Goal: Task Accomplishment & Management: Use online tool/utility

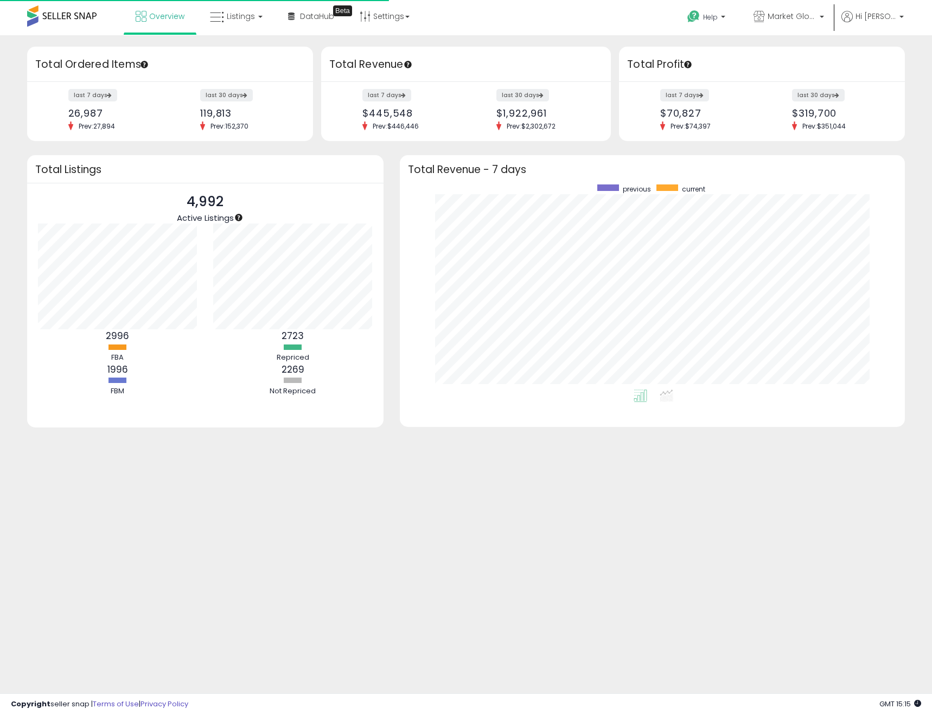
scroll to position [205, 484]
click at [242, 13] on span "Listings" at bounding box center [241, 16] width 28 height 11
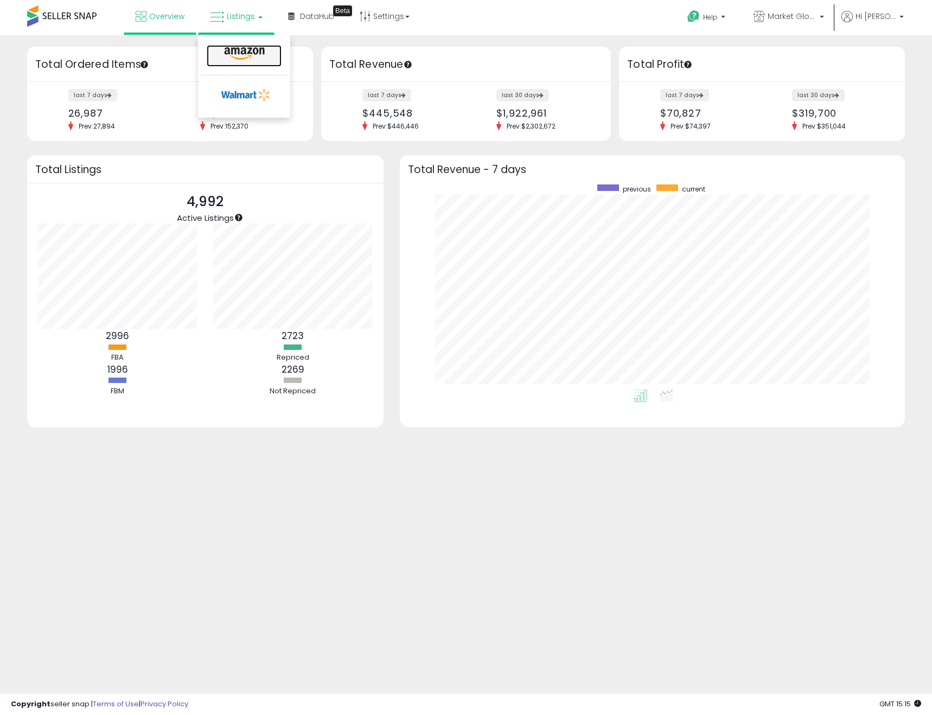
click at [243, 53] on icon at bounding box center [244, 54] width 47 height 14
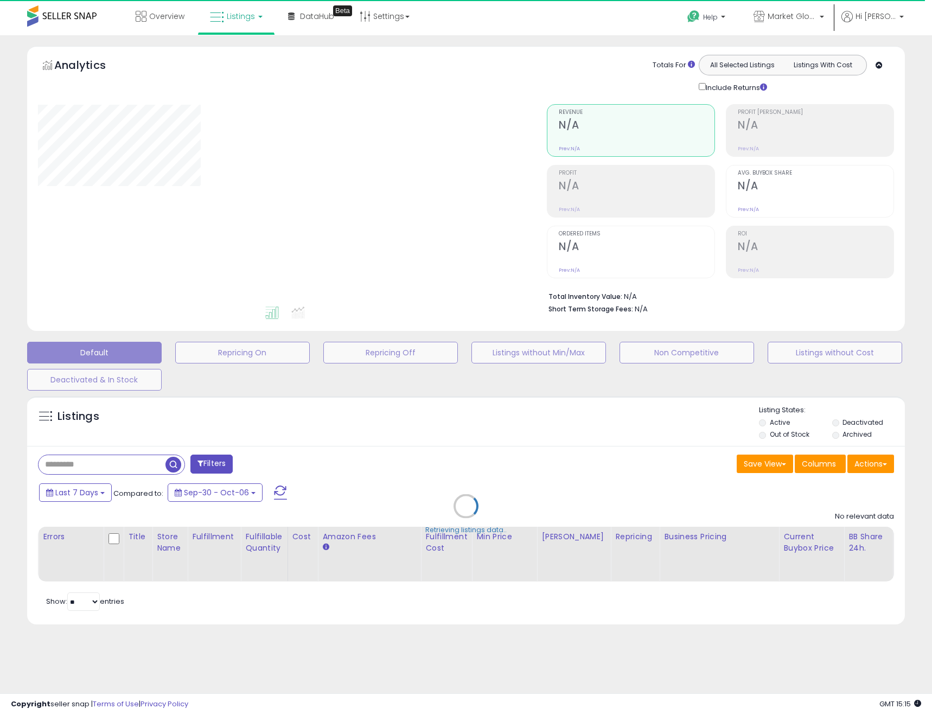
click at [882, 469] on div "Retrieving listings data.." at bounding box center [466, 514] width 894 height 247
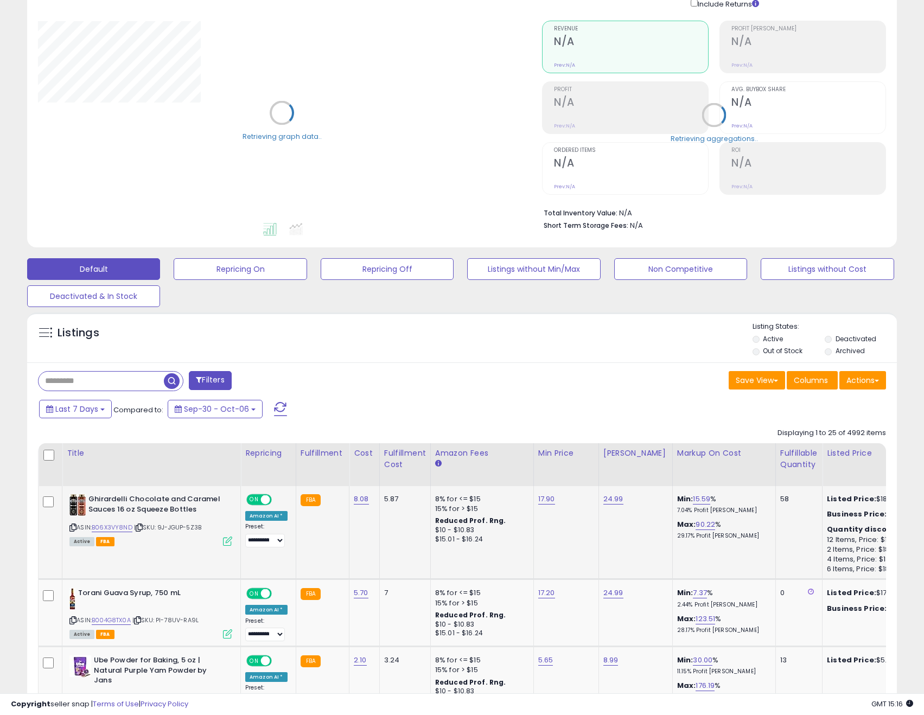
scroll to position [163, 0]
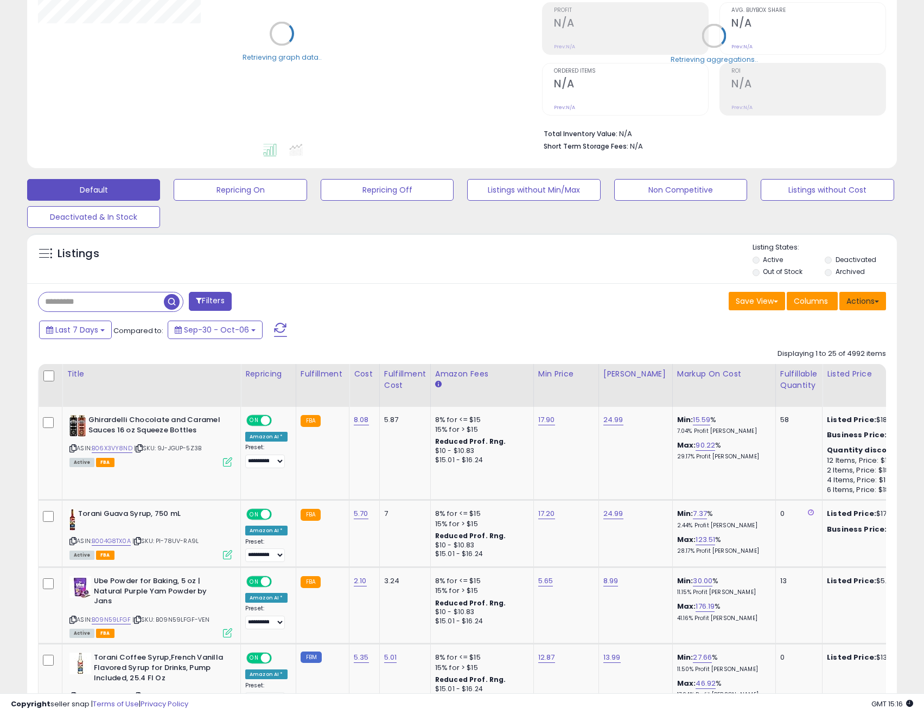
click at [871, 306] on button "Actions" at bounding box center [862, 301] width 47 height 18
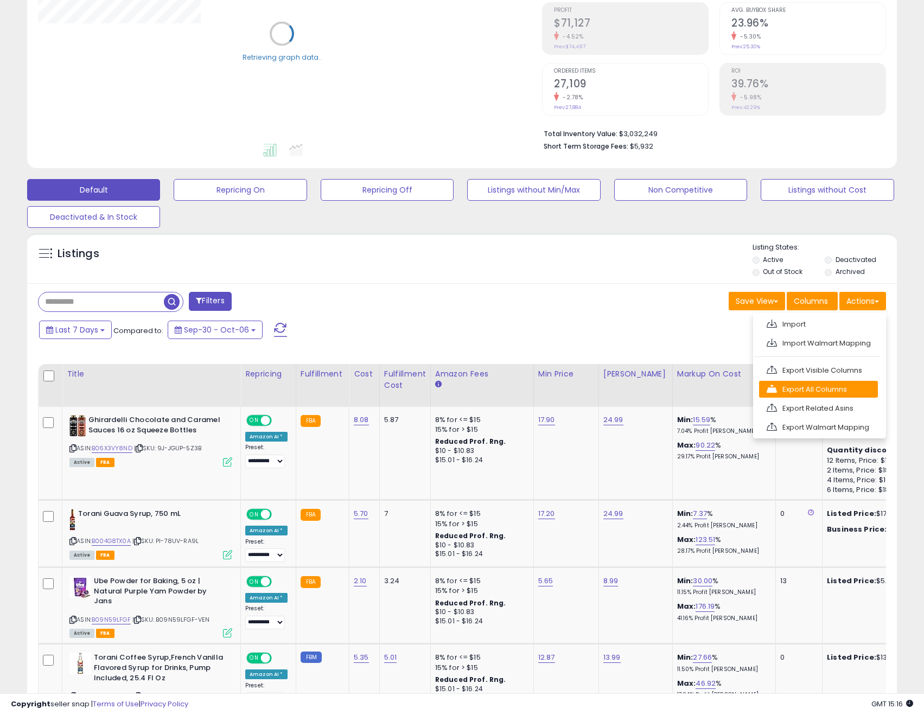
click at [833, 388] on link "Export All Columns" at bounding box center [818, 389] width 119 height 17
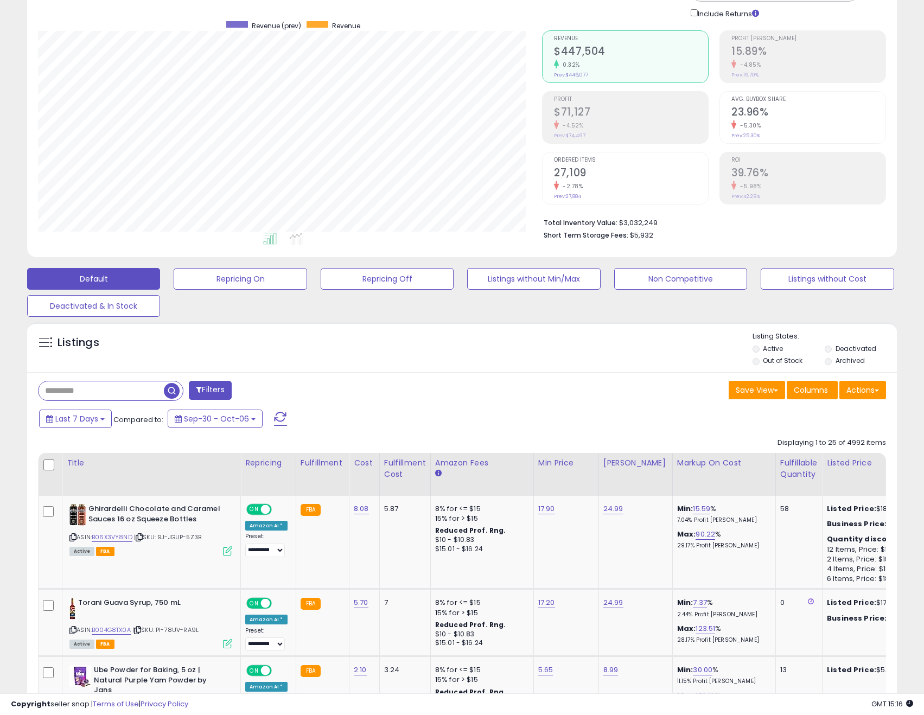
scroll to position [0, 0]
